Goal: Information Seeking & Learning: Learn about a topic

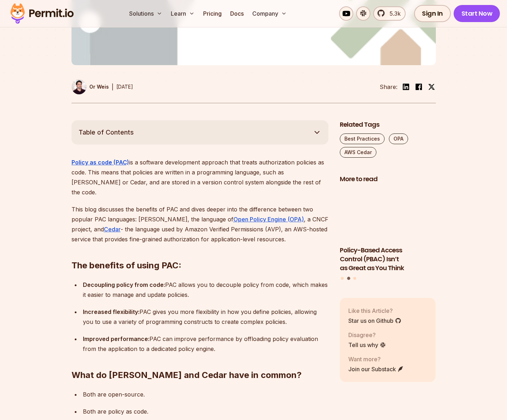
scroll to position [319, 0]
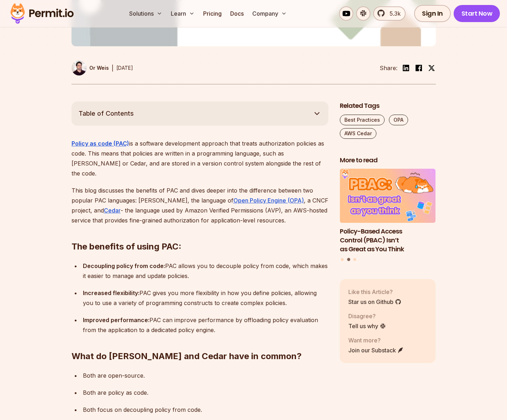
click at [91, 262] on strong "Decoupling policy from code:" at bounding box center [124, 265] width 82 height 7
click at [167, 220] on h2 "The benefits of using PAC:" at bounding box center [200, 233] width 257 height 40
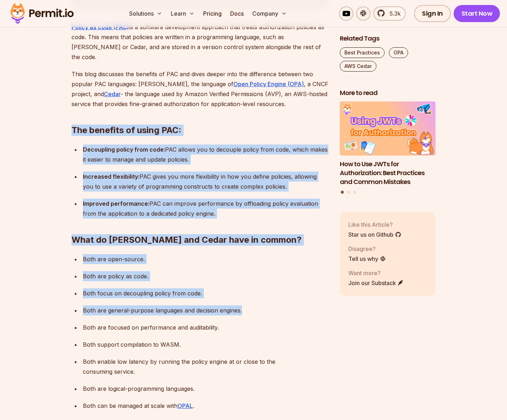
scroll to position [362, 0]
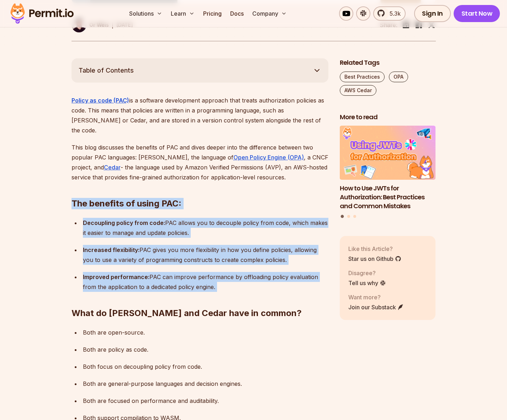
drag, startPoint x: 61, startPoint y: 208, endPoint x: 247, endPoint y: 260, distance: 193.3
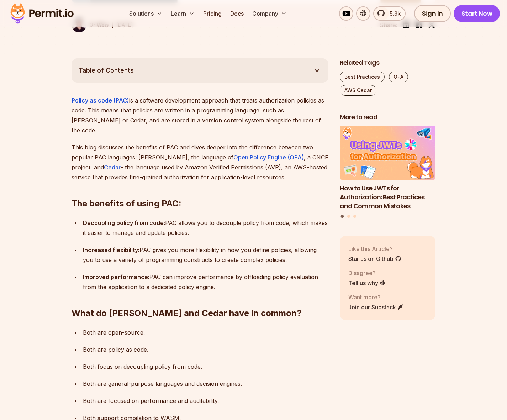
click at [247, 279] on h2 "What do [PERSON_NAME] and Cedar have in common?" at bounding box center [200, 299] width 257 height 40
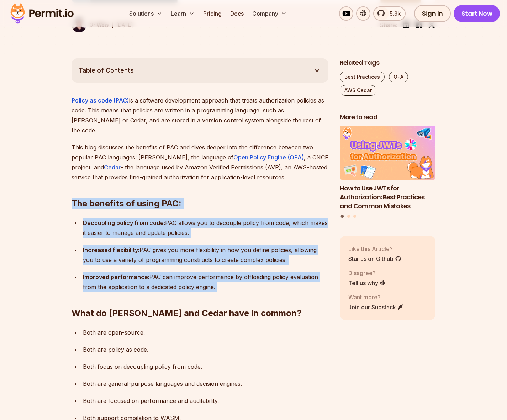
drag, startPoint x: 85, startPoint y: 165, endPoint x: 72, endPoint y: 158, distance: 14.5
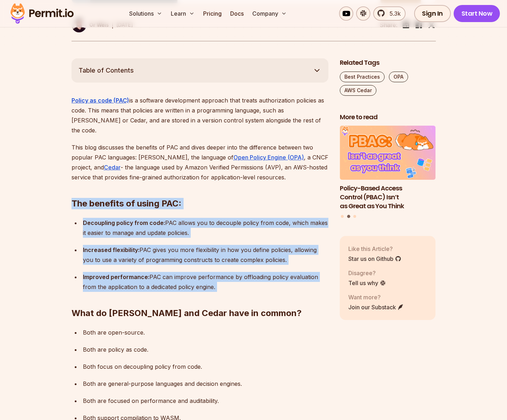
drag, startPoint x: 51, startPoint y: 178, endPoint x: 270, endPoint y: 275, distance: 239.0
drag, startPoint x: 245, startPoint y: 261, endPoint x: 5, endPoint y: 159, distance: 261.2
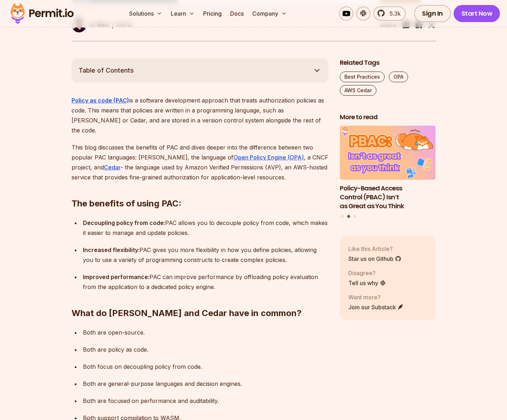
click at [100, 152] on p "This blog discusses the benefits of PAC and dives deeper into the difference be…" at bounding box center [200, 162] width 257 height 40
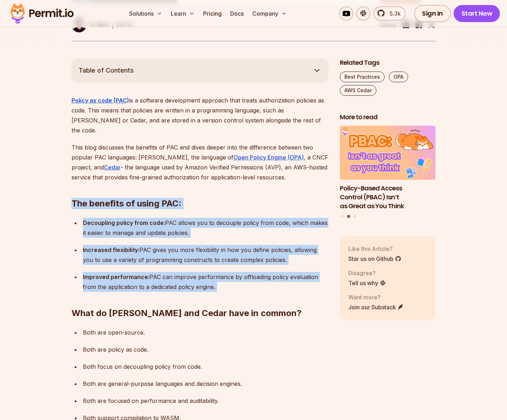
drag, startPoint x: 60, startPoint y: 156, endPoint x: 263, endPoint y: 258, distance: 227.7
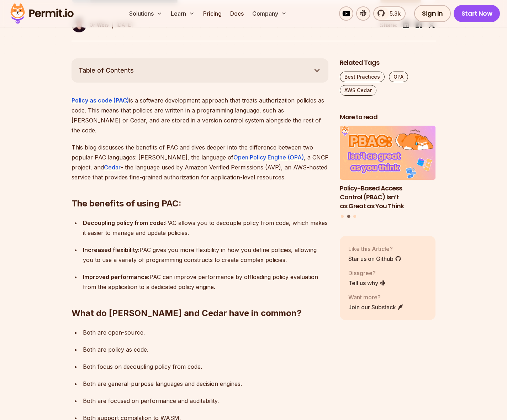
click at [250, 279] on h2 "What do [PERSON_NAME] and Cedar have in common?" at bounding box center [200, 299] width 257 height 40
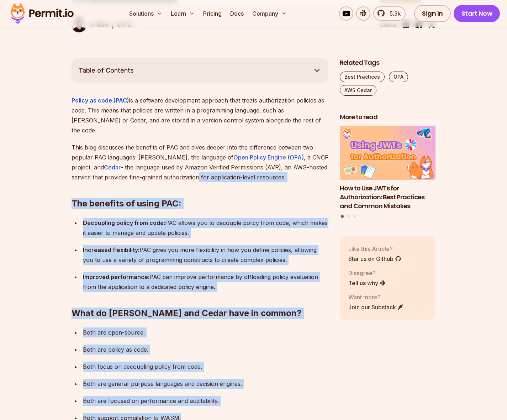
drag, startPoint x: 240, startPoint y: 340, endPoint x: 143, endPoint y: 80, distance: 277.9
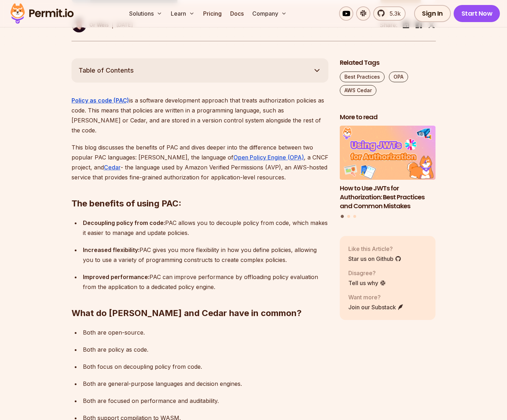
click at [176, 396] on p "Both are focused on performance and auditability." at bounding box center [206, 401] width 246 height 10
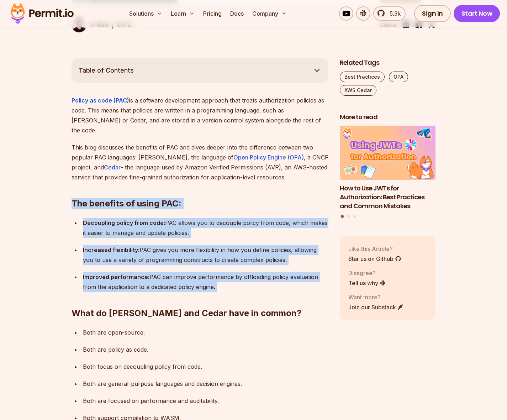
drag, startPoint x: 67, startPoint y: 169, endPoint x: 302, endPoint y: 258, distance: 251.2
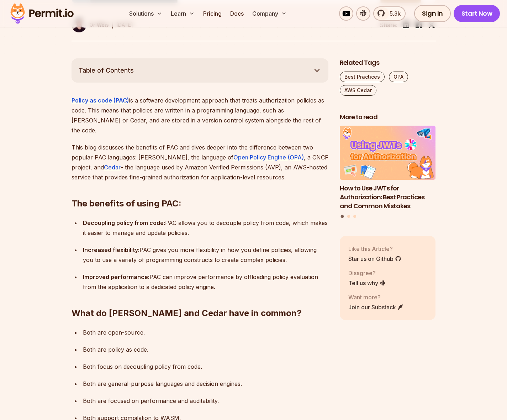
click at [285, 279] on h2 "What do [PERSON_NAME] and Cedar have in common?" at bounding box center [200, 299] width 257 height 40
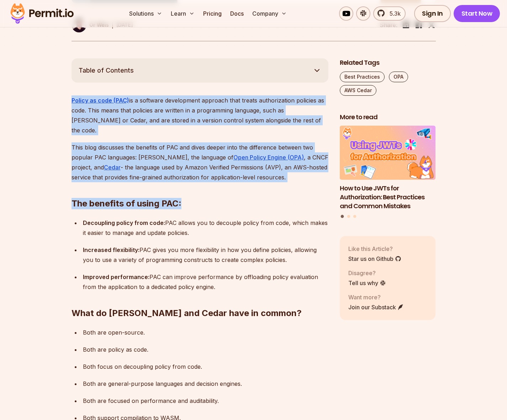
drag, startPoint x: 93, startPoint y: 202, endPoint x: 33, endPoint y: 75, distance: 140.8
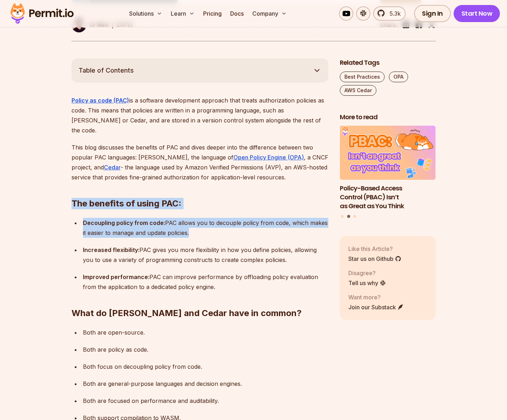
drag, startPoint x: 60, startPoint y: 170, endPoint x: 83, endPoint y: 214, distance: 49.7
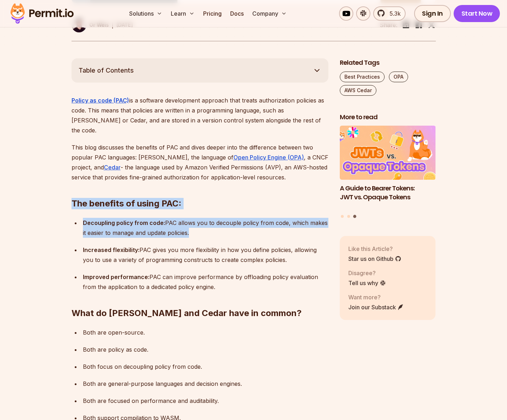
click at [73, 218] on ul "Decoupling policy from code: PAC allows you to decouple policy from code, which…" at bounding box center [200, 255] width 257 height 74
drag, startPoint x: 67, startPoint y: 169, endPoint x: 83, endPoint y: 225, distance: 57.9
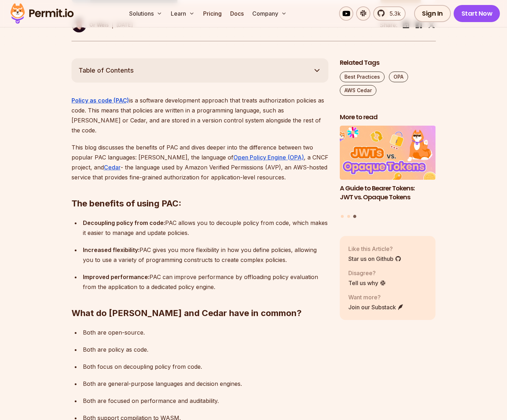
click at [216, 272] on p "Improved performance: PAC can improve performance by offloading policy evaluati…" at bounding box center [206, 282] width 246 height 20
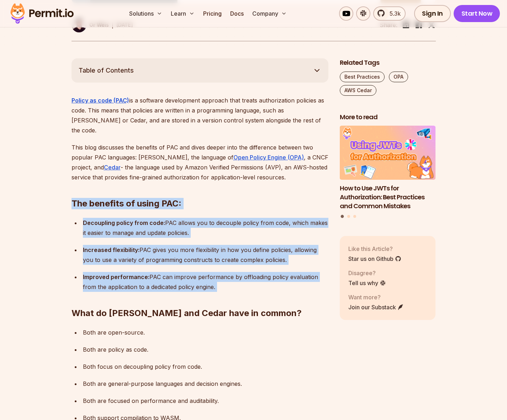
drag, startPoint x: 228, startPoint y: 271, endPoint x: 52, endPoint y: 179, distance: 198.1
drag, startPoint x: 78, startPoint y: 187, endPoint x: 238, endPoint y: 275, distance: 182.2
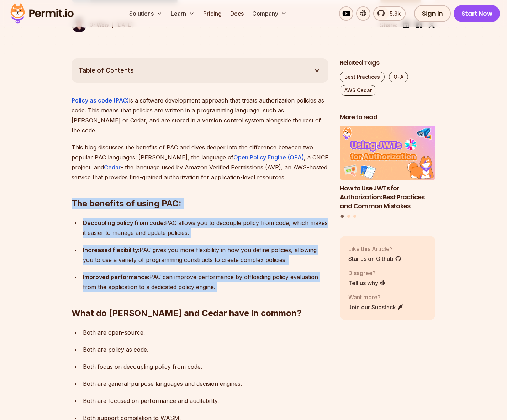
click at [238, 279] on h2 "What do [PERSON_NAME] and Cedar have in common?" at bounding box center [200, 299] width 257 height 40
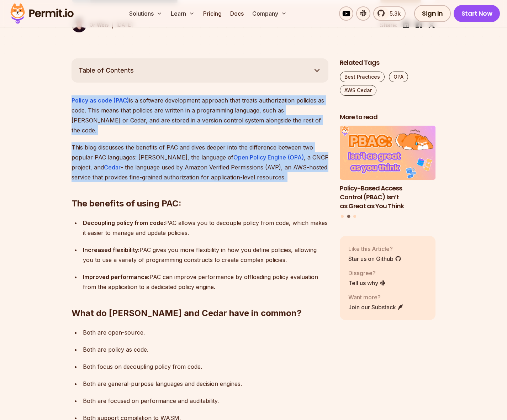
drag, startPoint x: 59, startPoint y: 77, endPoint x: 314, endPoint y: 168, distance: 270.5
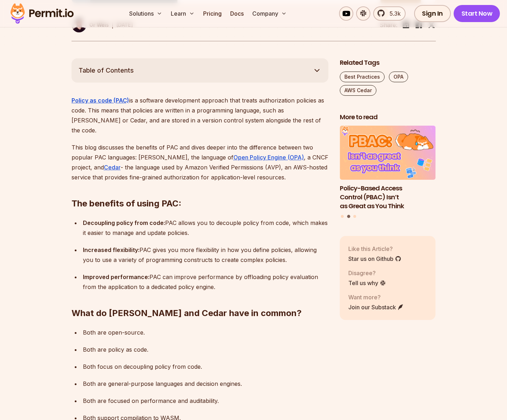
click at [312, 169] on h2 "The benefits of using PAC:" at bounding box center [200, 189] width 257 height 40
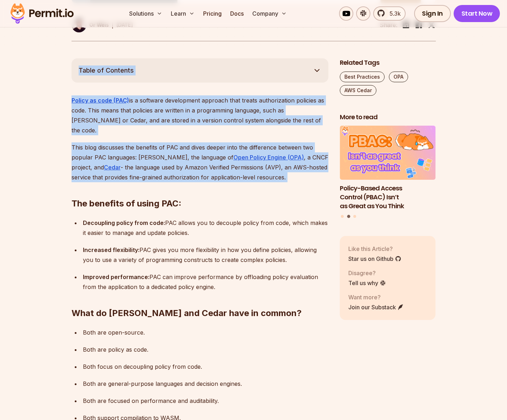
drag, startPoint x: 312, startPoint y: 167, endPoint x: 63, endPoint y: 52, distance: 274.5
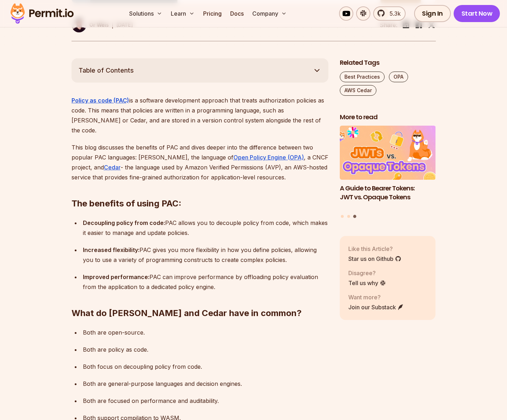
click at [141, 58] on button "Table of Contents" at bounding box center [200, 70] width 257 height 24
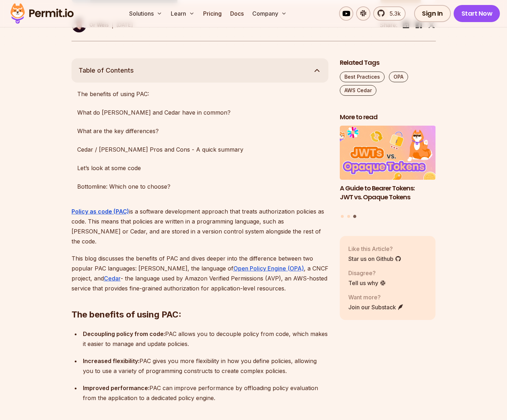
click at [122, 66] on span "Table of Contents" at bounding box center [106, 71] width 55 height 10
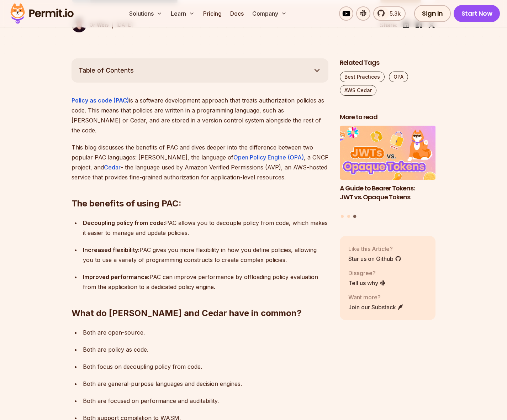
click at [111, 66] on span "Table of Contents" at bounding box center [106, 71] width 55 height 10
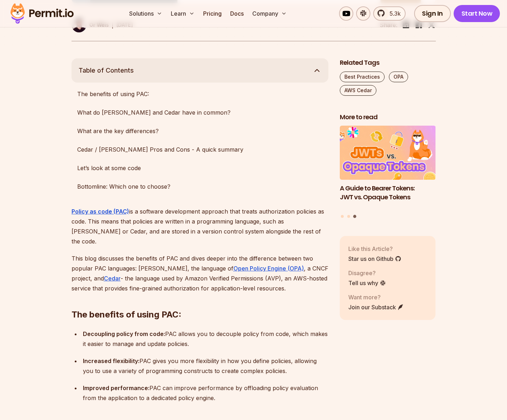
click at [129, 66] on span "Table of Contents" at bounding box center [106, 71] width 55 height 10
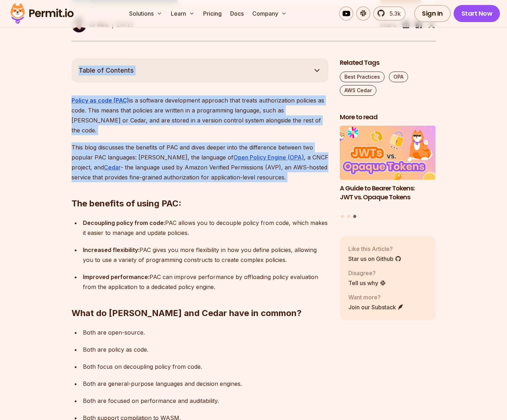
drag, startPoint x: 54, startPoint y: 41, endPoint x: 296, endPoint y: 163, distance: 271.4
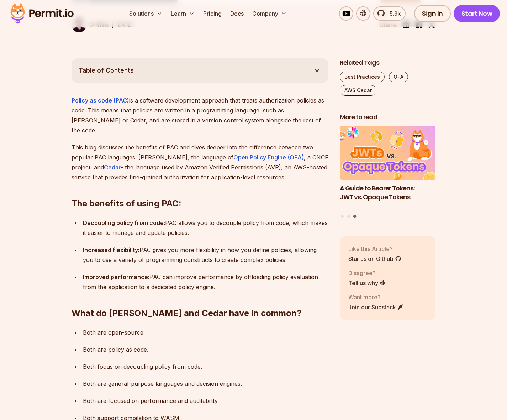
click at [296, 169] on h2 "The benefits of using PAC:" at bounding box center [200, 189] width 257 height 40
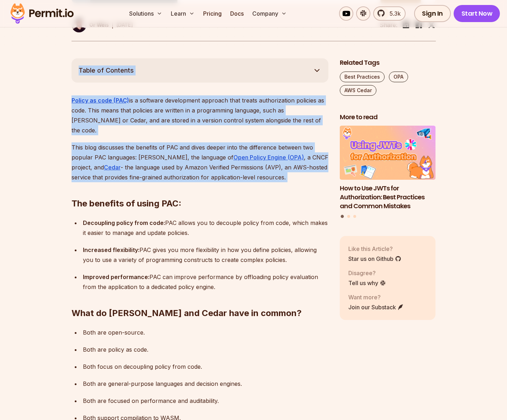
drag, startPoint x: 296, startPoint y: 170, endPoint x: 63, endPoint y: 47, distance: 262.7
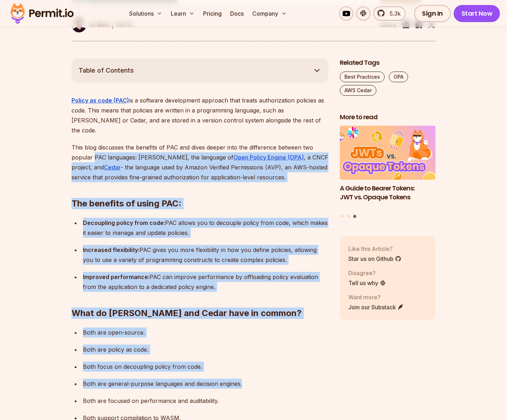
drag, startPoint x: 93, startPoint y: 131, endPoint x: 50, endPoint y: 80, distance: 66.5
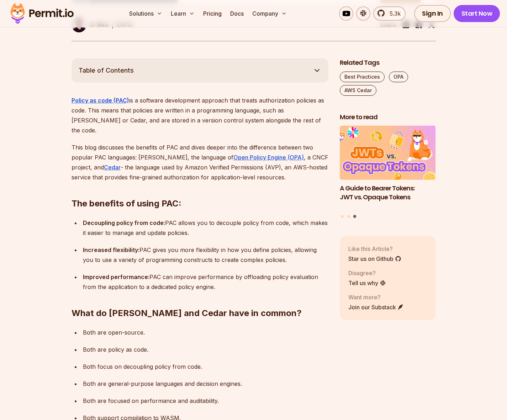
click at [150, 218] on p "Decoupling policy from code: PAC allows you to decouple policy from code, which…" at bounding box center [206, 228] width 246 height 20
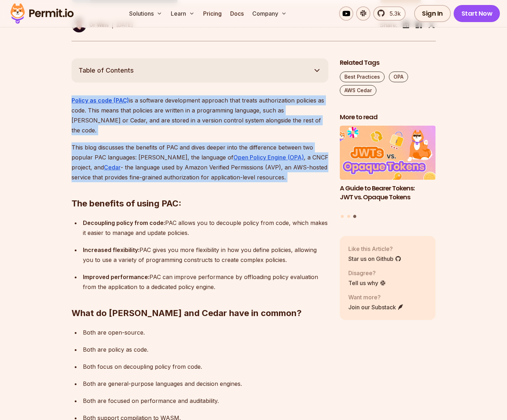
drag, startPoint x: 56, startPoint y: 81, endPoint x: 276, endPoint y: 152, distance: 231.5
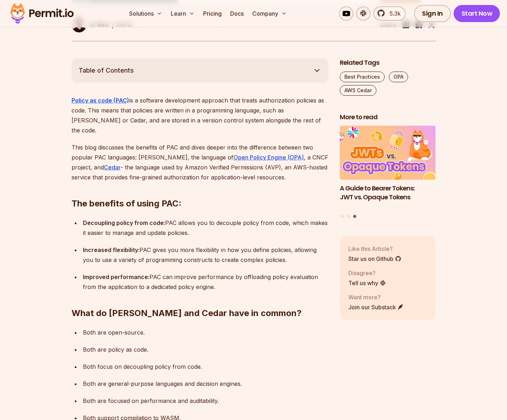
drag, startPoint x: 277, startPoint y: 151, endPoint x: 290, endPoint y: 160, distance: 15.2
click at [277, 169] on h2 "The benefits of using PAC:" at bounding box center [200, 189] width 257 height 40
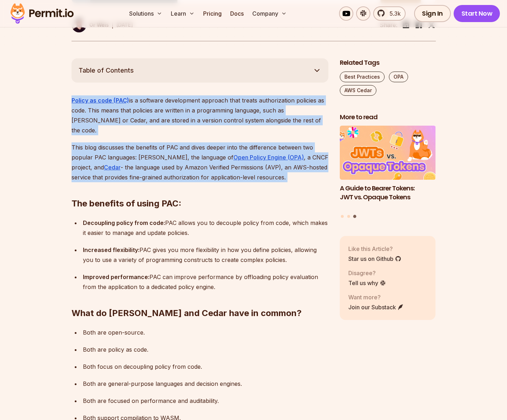
drag, startPoint x: 237, startPoint y: 136, endPoint x: 48, endPoint y: 71, distance: 199.4
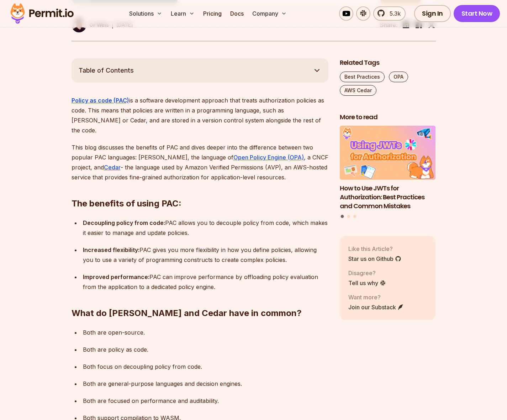
click at [199, 245] on p "Increased flexibility: PAC gives you more flexibility in how you define policie…" at bounding box center [206, 255] width 246 height 20
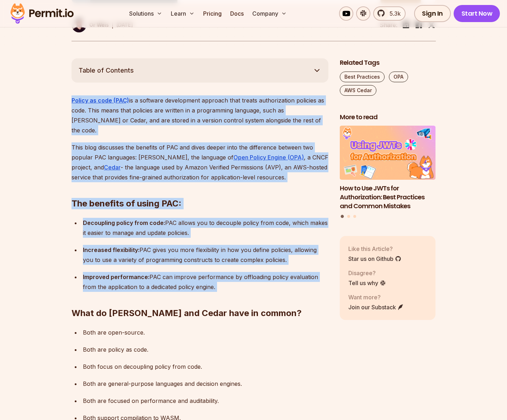
drag, startPoint x: 229, startPoint y: 251, endPoint x: 47, endPoint y: 73, distance: 254.6
drag, startPoint x: 47, startPoint y: 73, endPoint x: 51, endPoint y: 72, distance: 4.0
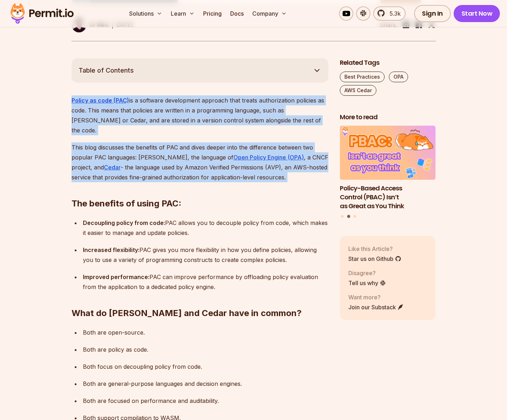
drag, startPoint x: 70, startPoint y: 79, endPoint x: 292, endPoint y: 147, distance: 232.2
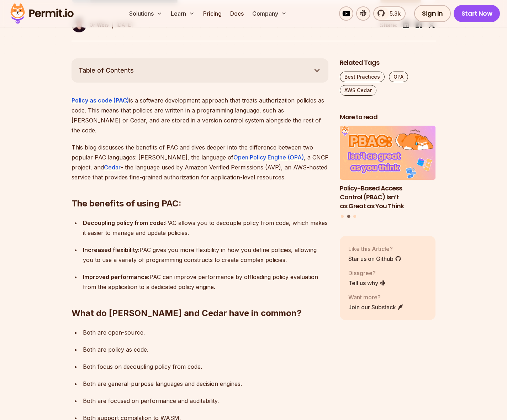
click at [292, 169] on h2 "The benefits of using PAC:" at bounding box center [200, 189] width 257 height 40
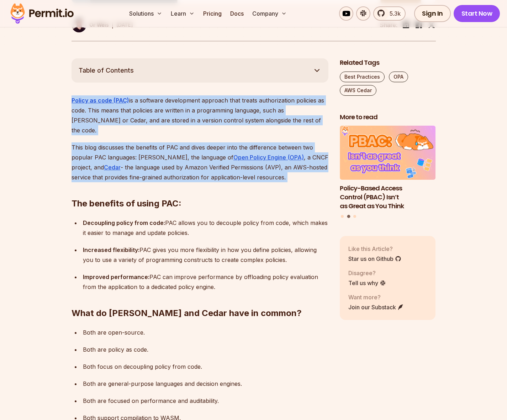
drag, startPoint x: 292, startPoint y: 150, endPoint x: 65, endPoint y: 63, distance: 243.4
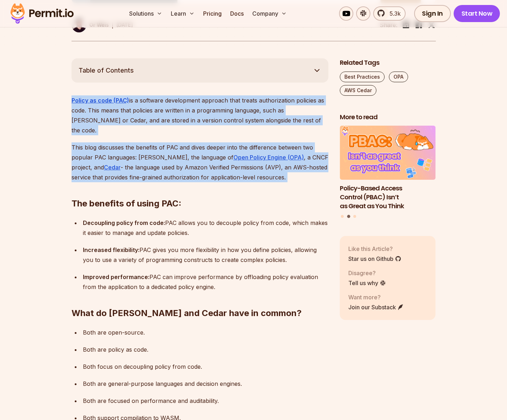
drag, startPoint x: 64, startPoint y: 65, endPoint x: 285, endPoint y: 154, distance: 237.9
click at [285, 169] on h2 "The benefits of using PAC:" at bounding box center [200, 189] width 257 height 40
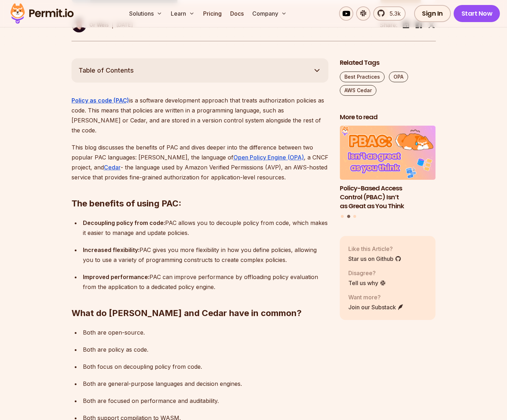
click at [254, 144] on p "This blog discusses the benefits of PAC and dives deeper into the difference be…" at bounding box center [200, 162] width 257 height 40
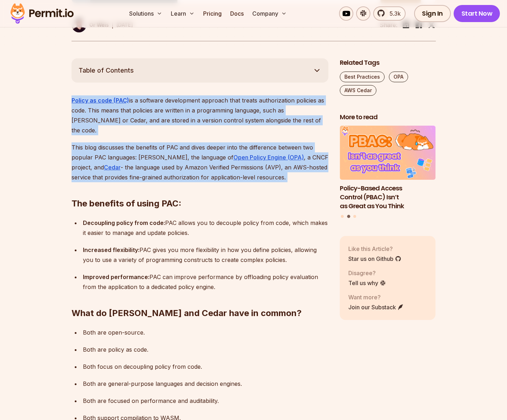
drag, startPoint x: 266, startPoint y: 156, endPoint x: 71, endPoint y: 66, distance: 214.6
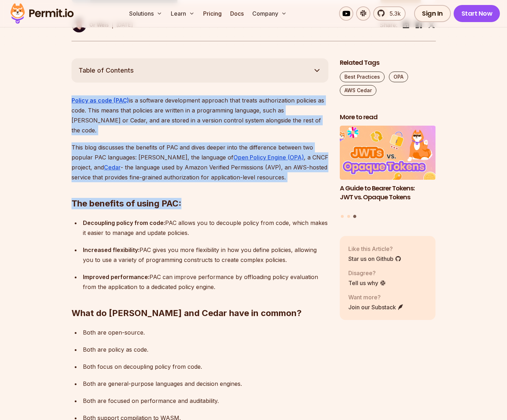
drag, startPoint x: 79, startPoint y: 69, endPoint x: 229, endPoint y: 189, distance: 192.4
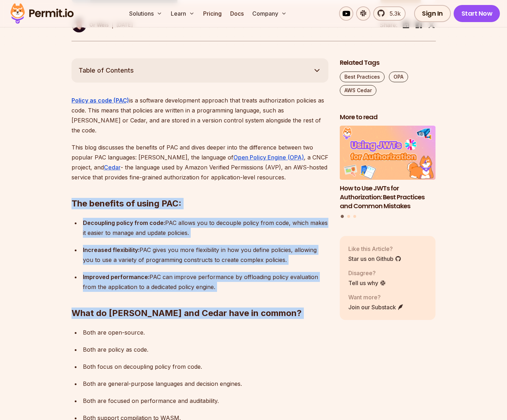
drag, startPoint x: 243, startPoint y: 295, endPoint x: 55, endPoint y: 132, distance: 248.9
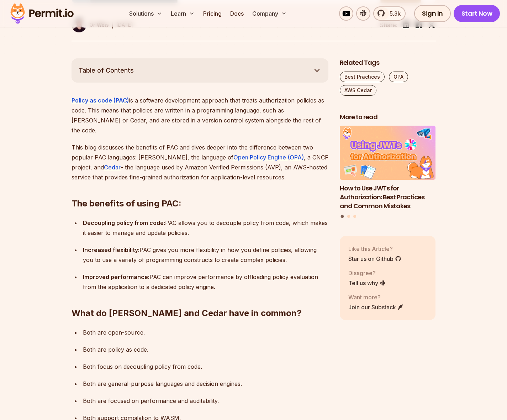
click at [189, 413] on p "Both support compilation to WASM." at bounding box center [206, 418] width 246 height 10
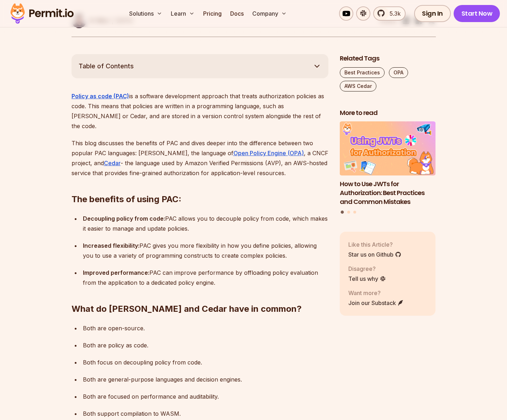
scroll to position [389, 0]
